Goal: Task Accomplishment & Management: Use online tool/utility

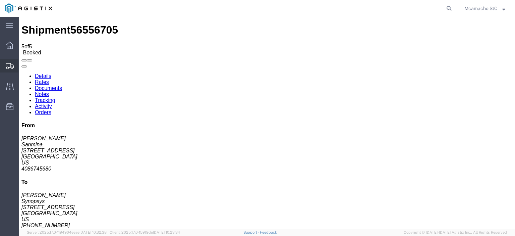
click at [9, 64] on icon at bounding box center [10, 66] width 8 height 6
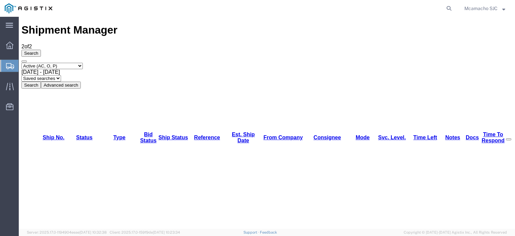
click at [38, 63] on select "Select status Active (AC, O, P) All Approved Awaiting Confirmation (AC) Booked …" at bounding box center [51, 66] width 61 height 6
select select "ALL"
click at [21, 63] on select "Select status Active (AC, O, P) All Approved Awaiting Confirmation (AC) Booked …" at bounding box center [51, 66] width 61 height 6
click at [41, 82] on button "Search" at bounding box center [30, 85] width 19 height 7
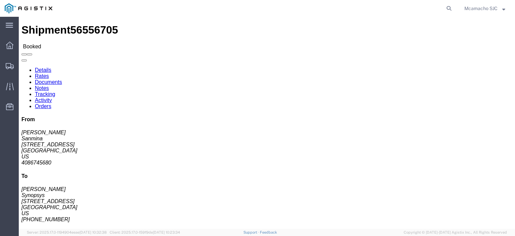
click link "Tracking"
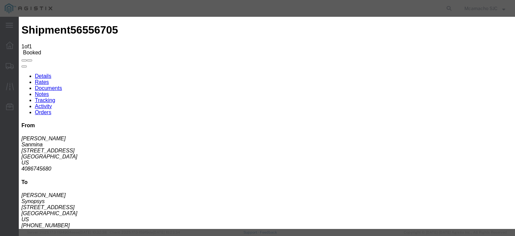
type input "[DATE]"
type input "2:30 PM"
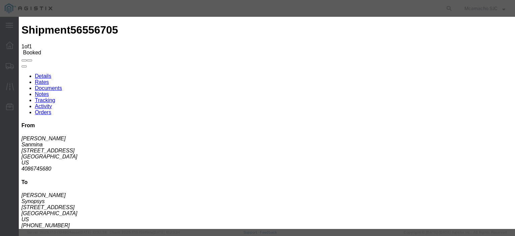
select select "PICKATMP"
drag, startPoint x: 178, startPoint y: 101, endPoint x: 105, endPoint y: 101, distance: 73.8
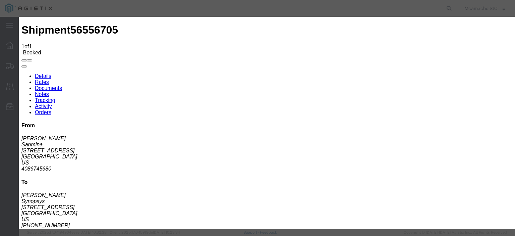
type input "NO FRT ATTEMPTED PU"
select select "{"pickupDeliveryInfoId": "122403547","pickupOrDelivery": "P","stopNum": "1","lo…"
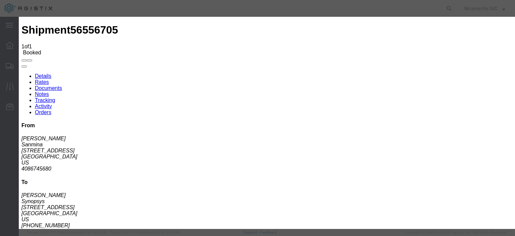
select select "CA"
type input "[GEOGRAPHIC_DATA][PERSON_NAME]"
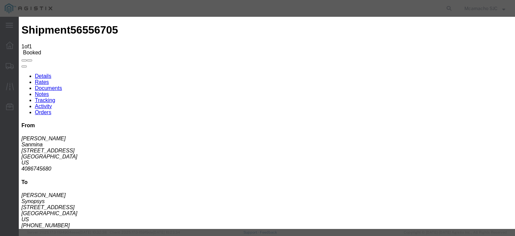
type input "[DATE]"
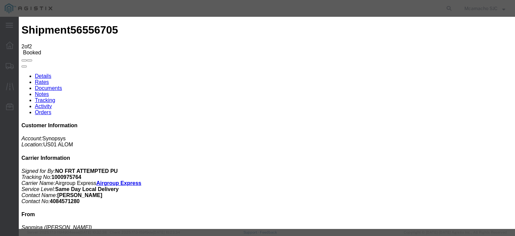
type input "[DATE]"
type input "4:00 PM"
